Goal: Navigation & Orientation: Find specific page/section

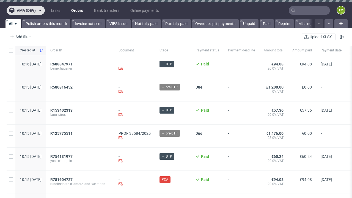
click at [26, 10] on span "ama (dev)" at bounding box center [26, 11] width 19 height 4
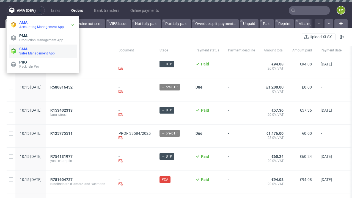
click at [43, 51] on span "Sales Management App" at bounding box center [47, 53] width 56 height 4
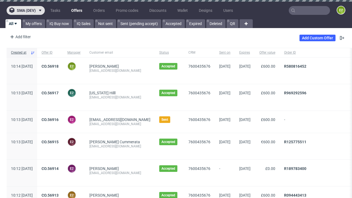
click at [26, 10] on span "sma (dev)" at bounding box center [26, 11] width 19 height 4
